Goal: Entertainment & Leisure: Consume media (video, audio)

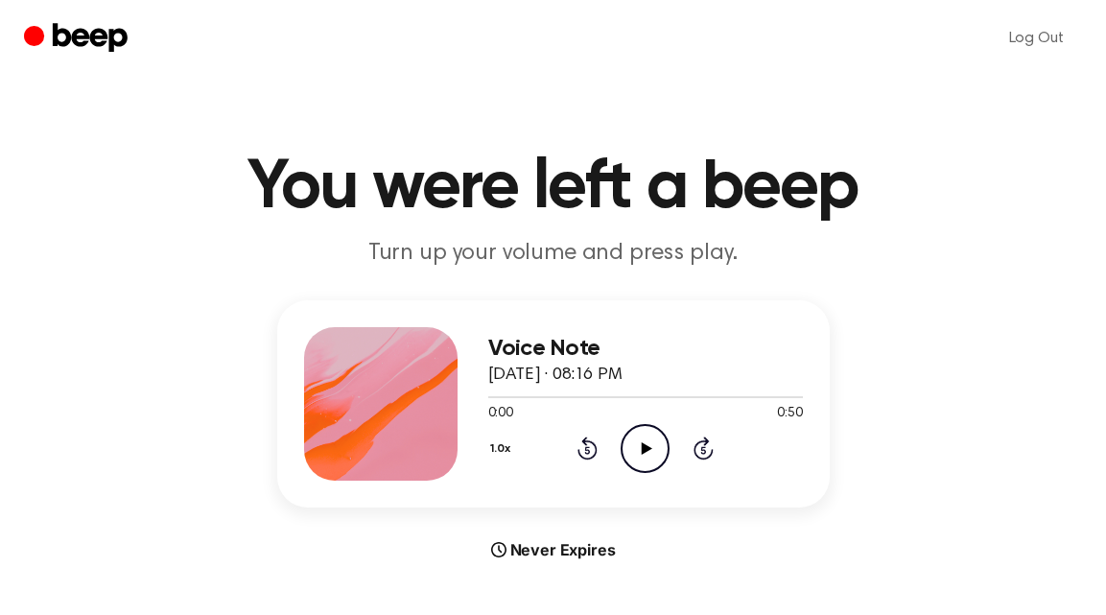
click at [649, 443] on icon "Play Audio" at bounding box center [645, 448] width 49 height 49
click at [654, 441] on icon "Play Audio" at bounding box center [645, 448] width 49 height 49
click at [643, 474] on div "Voice Note May 4, 2024 · 08:16 PM 0:50 0:50 Your browser does not support the […" at bounding box center [645, 403] width 315 height 153
click at [642, 441] on icon "Play Audio" at bounding box center [645, 448] width 49 height 49
click at [632, 462] on icon "Play Audio" at bounding box center [645, 448] width 49 height 49
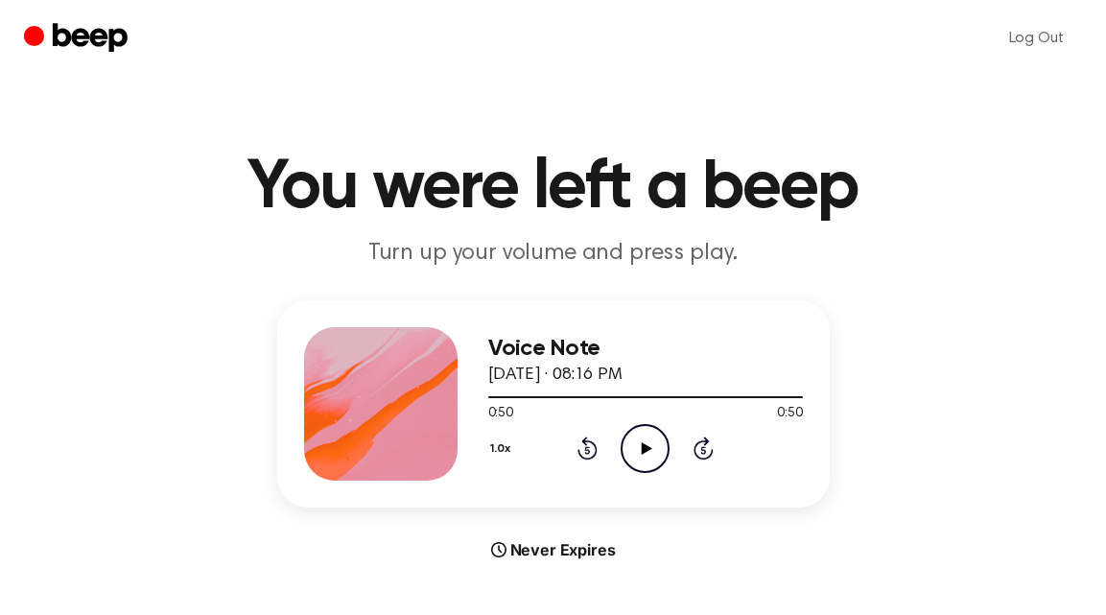
click at [640, 446] on icon "Play Audio" at bounding box center [645, 448] width 49 height 49
click at [648, 453] on icon "Play Audio" at bounding box center [645, 448] width 49 height 49
click at [651, 452] on icon "Play Audio" at bounding box center [645, 448] width 49 height 49
click at [968, 14] on div "Log Out" at bounding box center [553, 38] width 1059 height 77
click at [911, 439] on div "Voice Note May 4, 2024 · 08:16 PM 0:00 0:50 Your browser does not support the […" at bounding box center [553, 430] width 1060 height 261
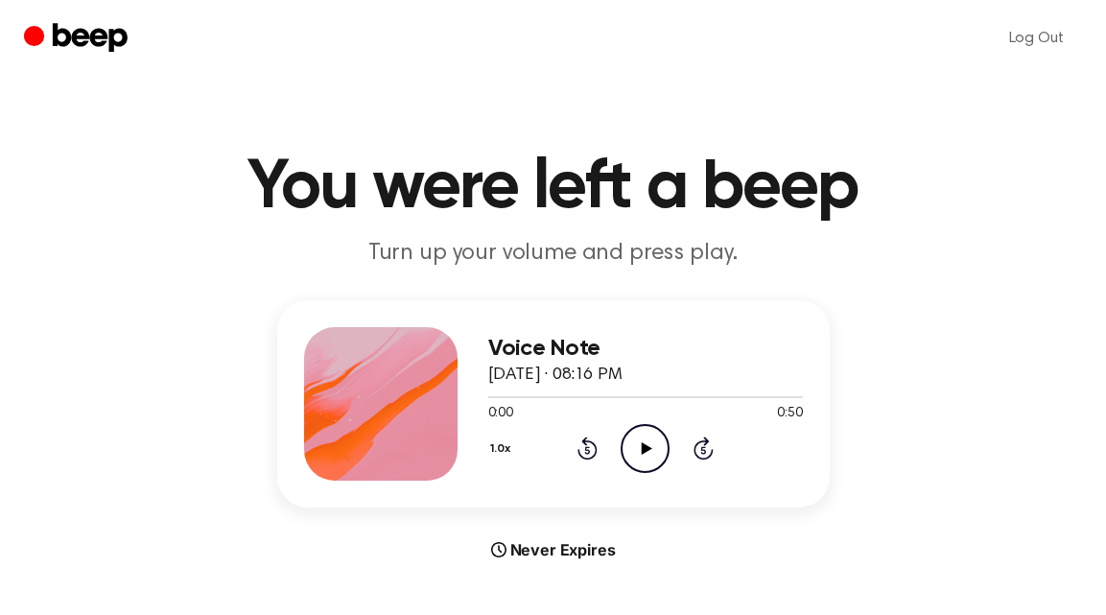
click at [667, 460] on icon "Play Audio" at bounding box center [645, 448] width 49 height 49
click at [1030, 223] on header "You were left a beep Turn up your volume and press play." at bounding box center [553, 211] width 1060 height 116
click at [624, 444] on icon "Play Audio" at bounding box center [645, 448] width 49 height 49
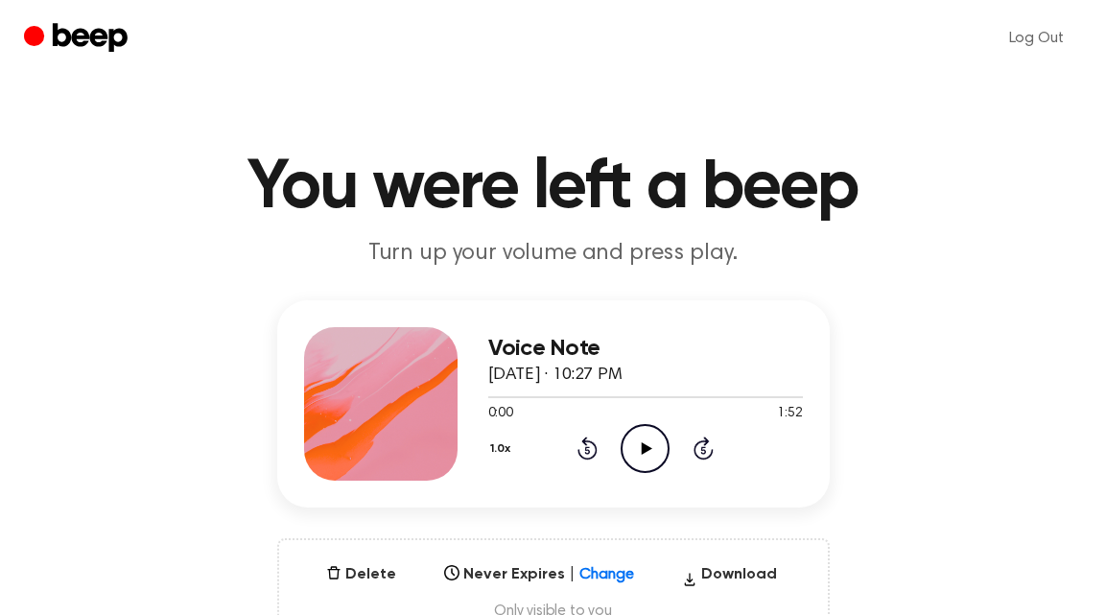
click at [661, 442] on icon "Play Audio" at bounding box center [645, 448] width 49 height 49
click at [634, 443] on icon "Pause Audio" at bounding box center [645, 448] width 49 height 49
click at [644, 448] on icon at bounding box center [647, 448] width 11 height 12
click at [658, 447] on icon "Pause Audio" at bounding box center [645, 448] width 49 height 49
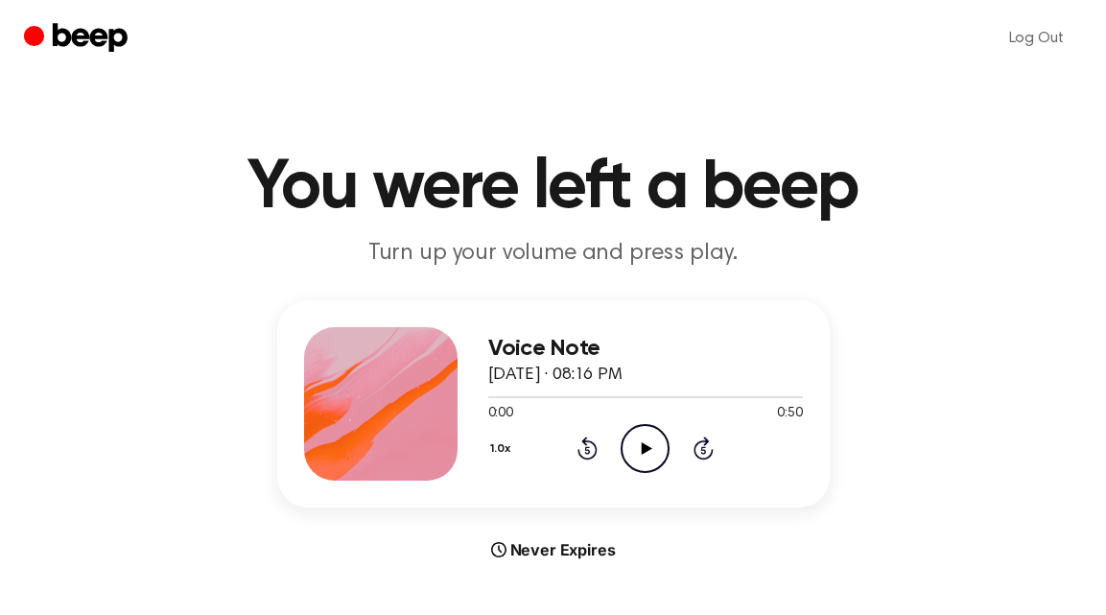
click at [654, 444] on icon "Play Audio" at bounding box center [645, 448] width 49 height 49
click at [663, 436] on icon "Play Audio" at bounding box center [645, 448] width 49 height 49
click at [636, 445] on icon "Play Audio" at bounding box center [645, 448] width 49 height 49
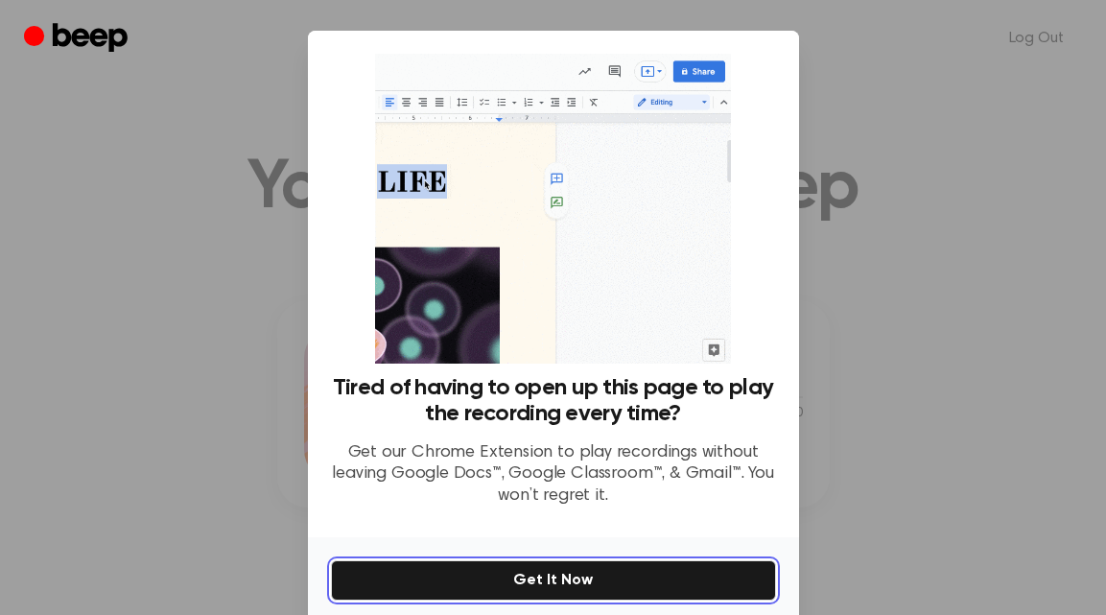
click at [554, 584] on button "Get It Now" at bounding box center [553, 580] width 445 height 40
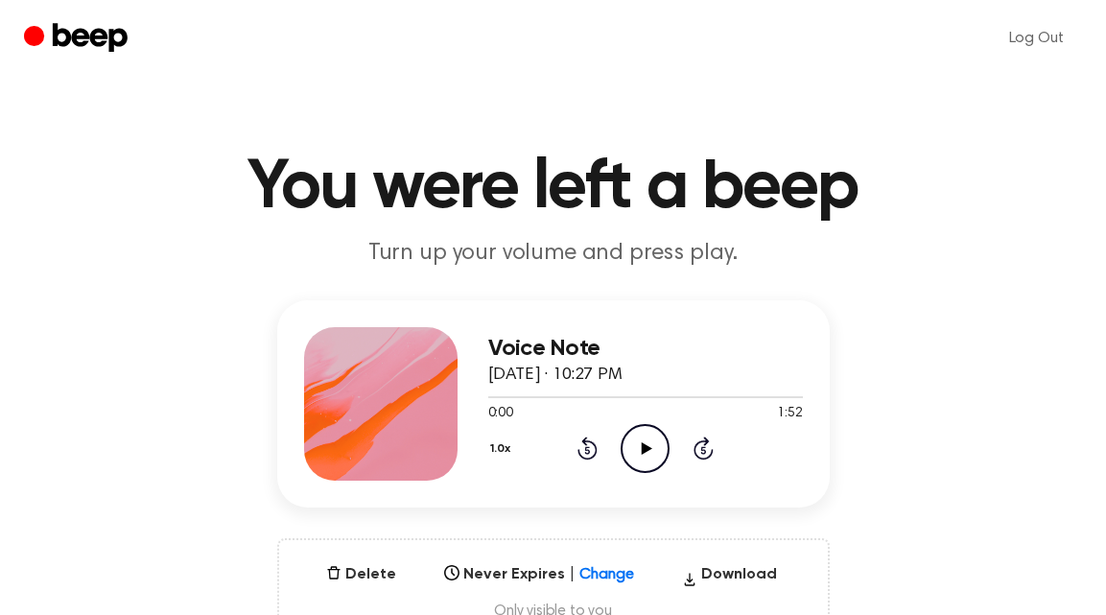
click at [657, 458] on icon "Play Audio" at bounding box center [645, 448] width 49 height 49
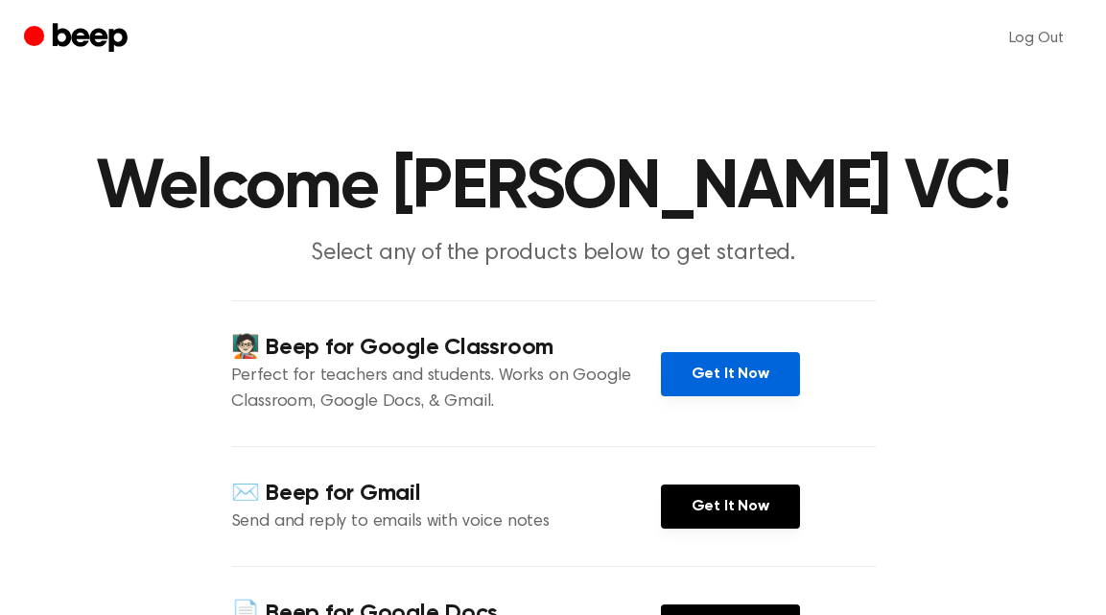
click at [742, 381] on link "Get It Now" at bounding box center [730, 374] width 139 height 44
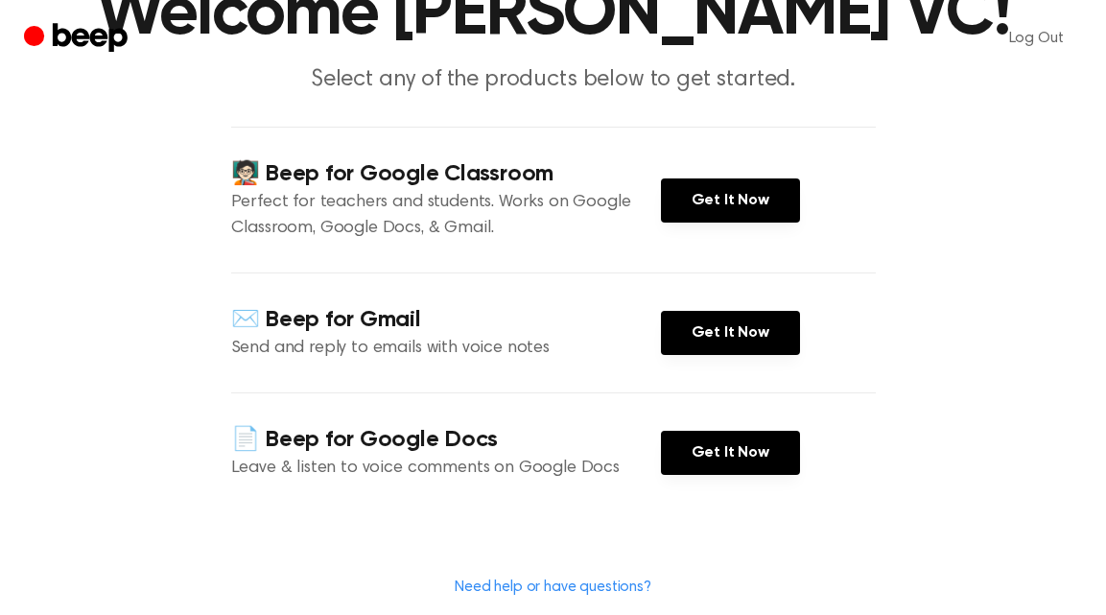
scroll to position [231, 0]
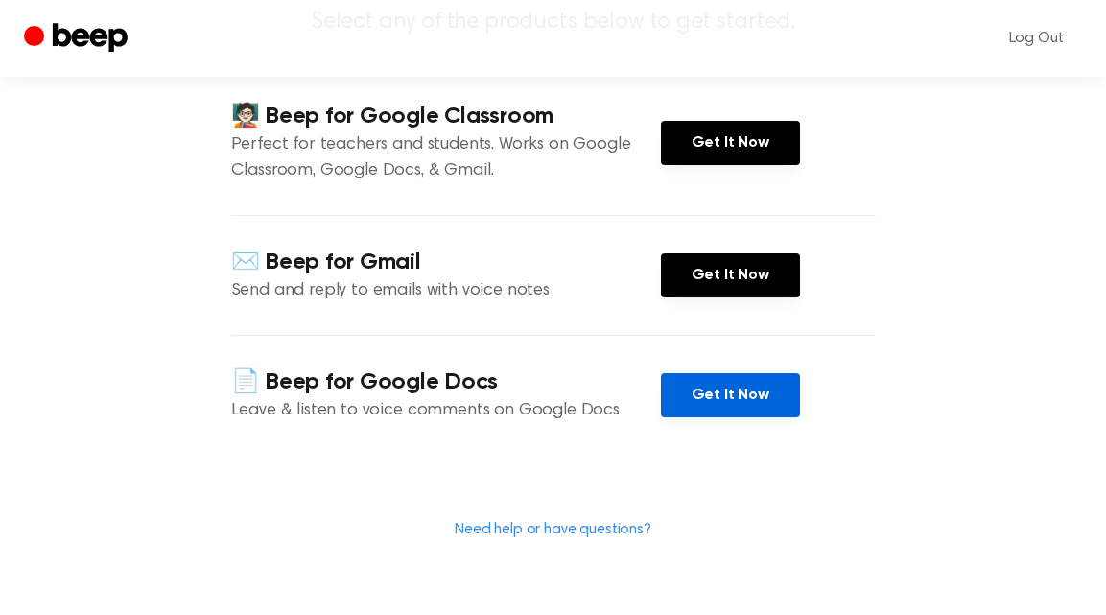
click at [701, 402] on link "Get It Now" at bounding box center [730, 395] width 139 height 44
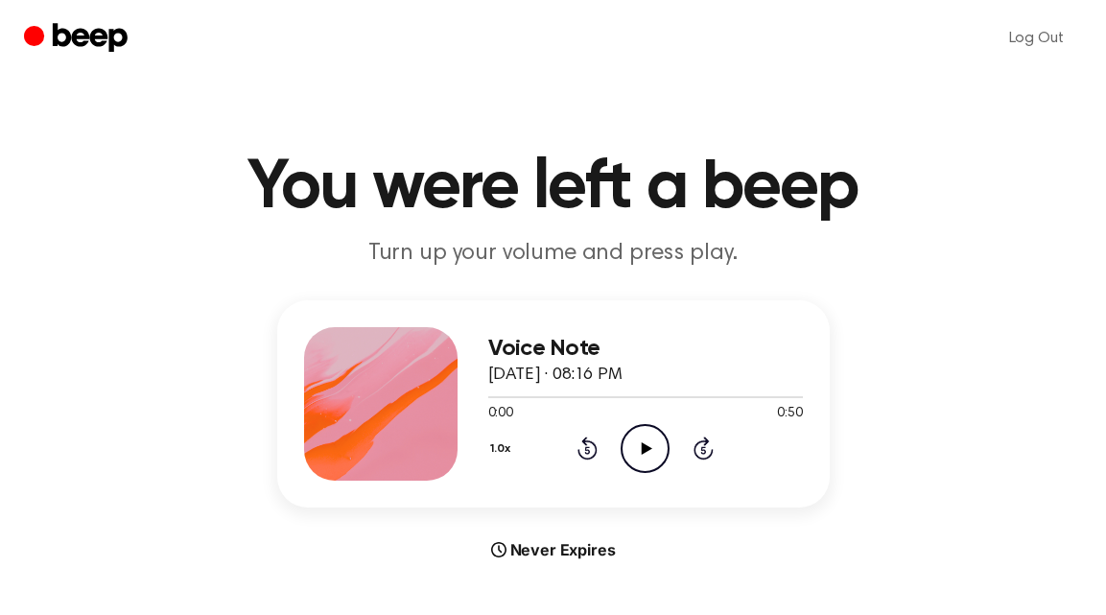
click at [659, 446] on icon "Play Audio" at bounding box center [645, 448] width 49 height 49
